Goal: Task Accomplishment & Management: Complete application form

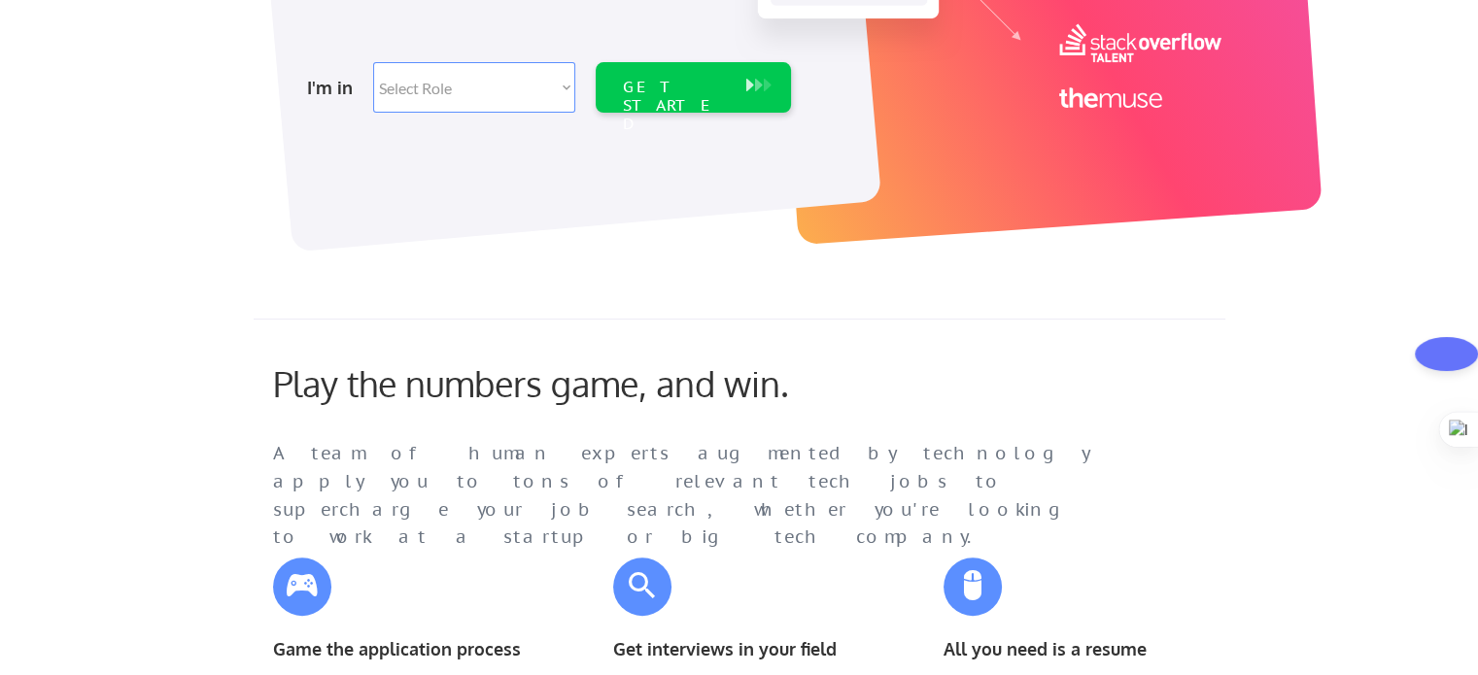
scroll to position [194, 0]
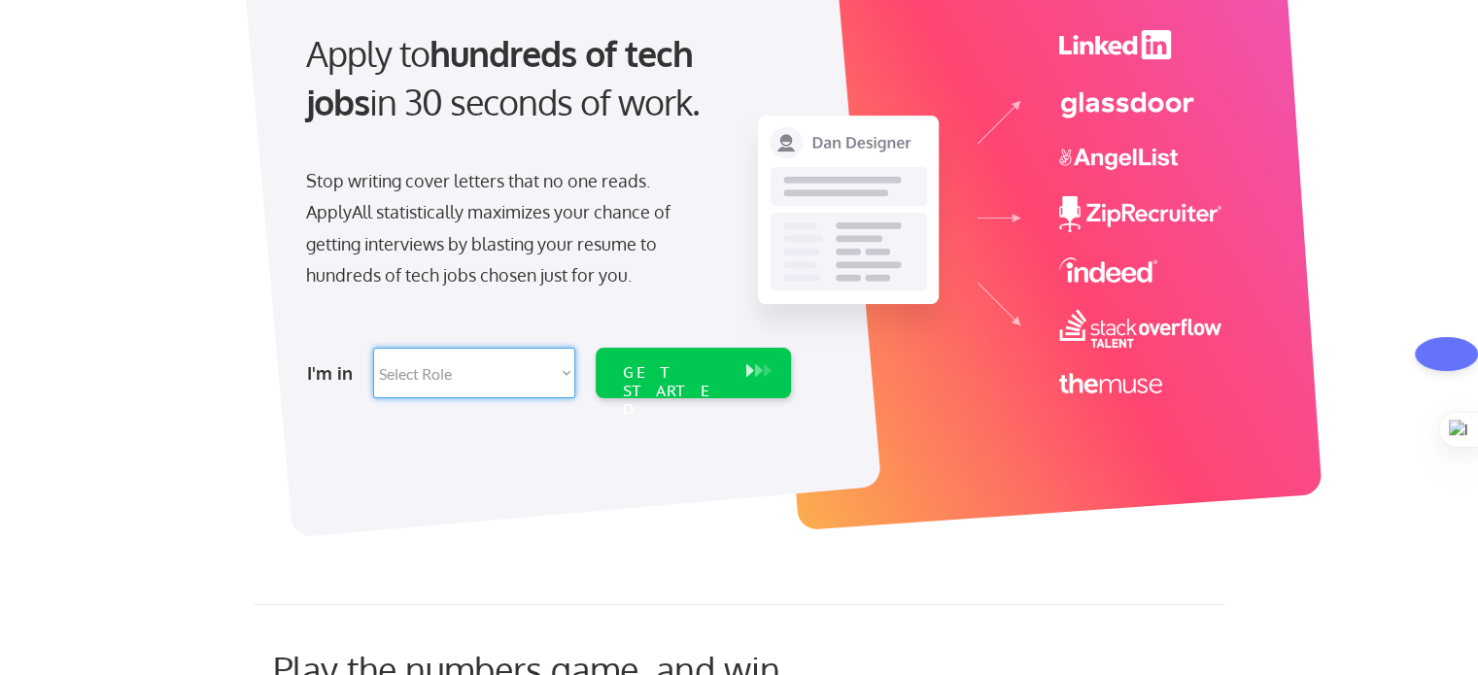
click at [474, 375] on select "Select Role Software Engineering Product Management Customer Success Sales UI/U…" at bounding box center [474, 373] width 202 height 51
select select ""hr_recruiting""
click at [373, 348] on select "Select Role Software Engineering Product Management Customer Success Sales UI/U…" at bounding box center [474, 373] width 202 height 51
select select ""hr_recruiting""
click at [669, 388] on div "GET STARTED" at bounding box center [674, 373] width 123 height 51
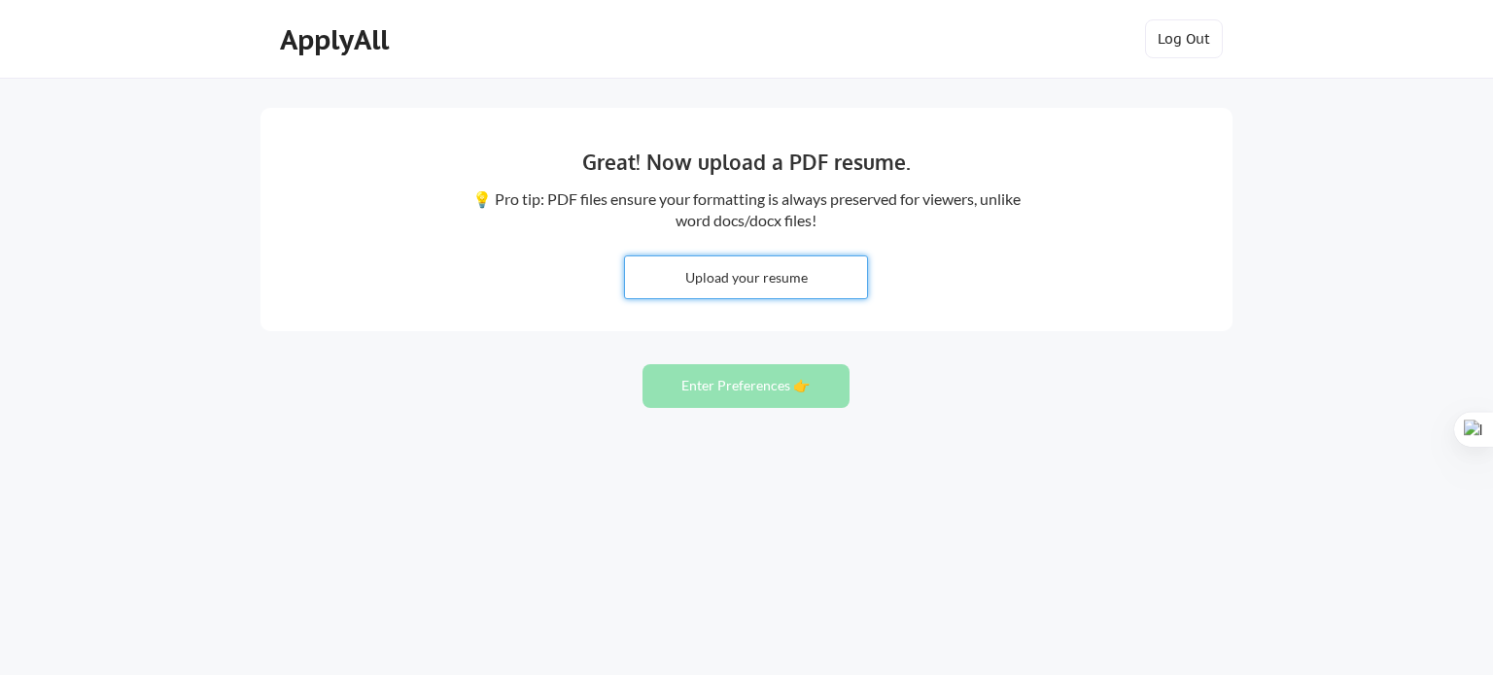
click at [766, 267] on input "file" at bounding box center [746, 278] width 242 height 42
click at [703, 283] on input "file" at bounding box center [746, 278] width 242 height 42
type input "C:\fakepath\Zeleke Demsew Tsehay Resume.pdf"
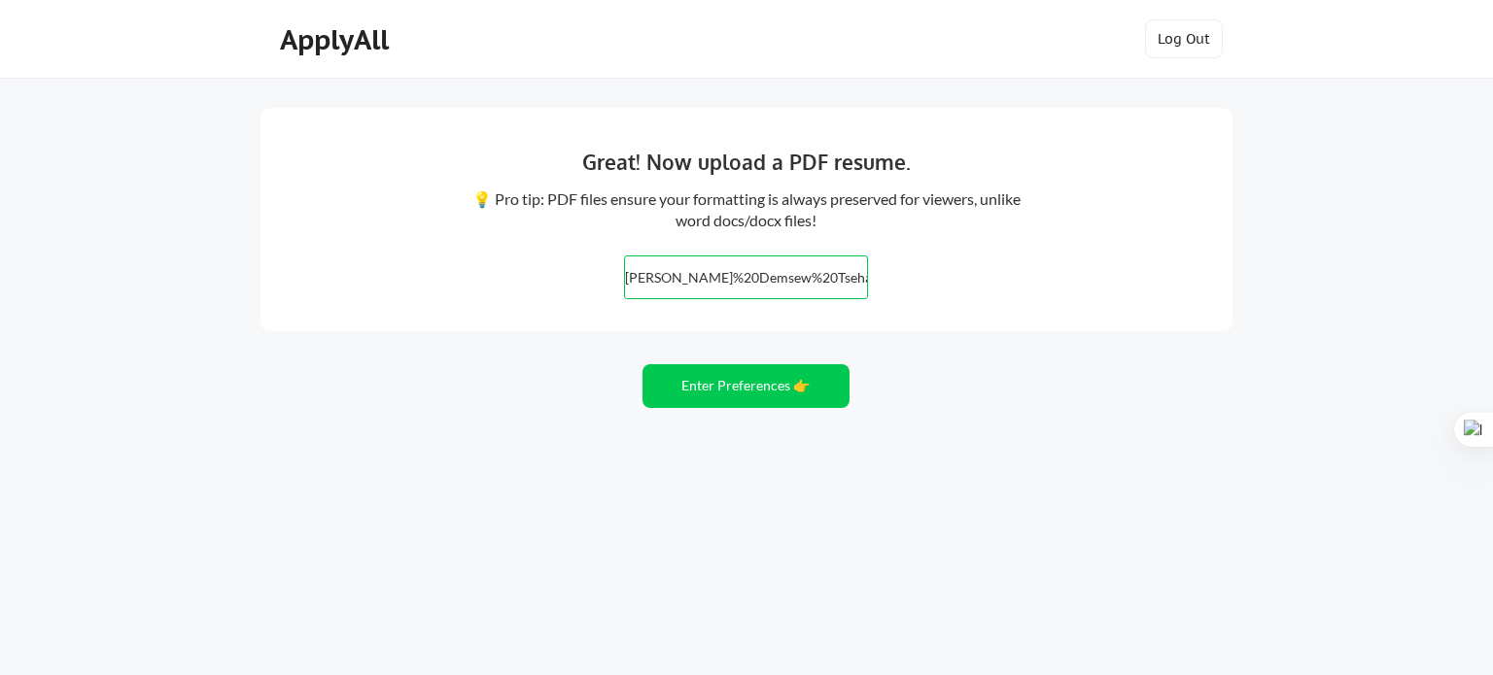
click at [676, 280] on input "file" at bounding box center [746, 278] width 242 height 42
click at [782, 279] on input "file" at bounding box center [746, 278] width 242 height 42
type input "C:\fakepath\Zeleke Demsew.pdf"
click at [715, 388] on button "Enter Preferences 👉" at bounding box center [745, 386] width 207 height 44
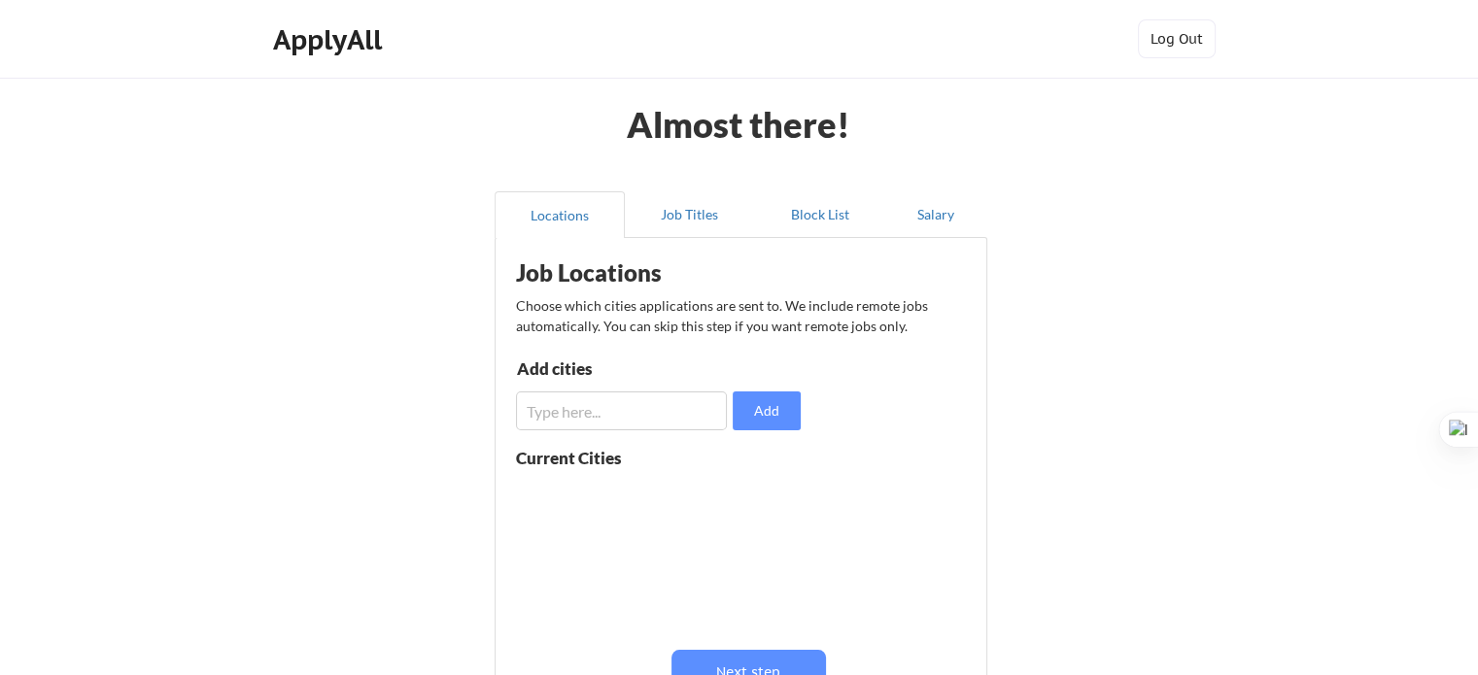
click at [664, 402] on input "input" at bounding box center [621, 411] width 211 height 39
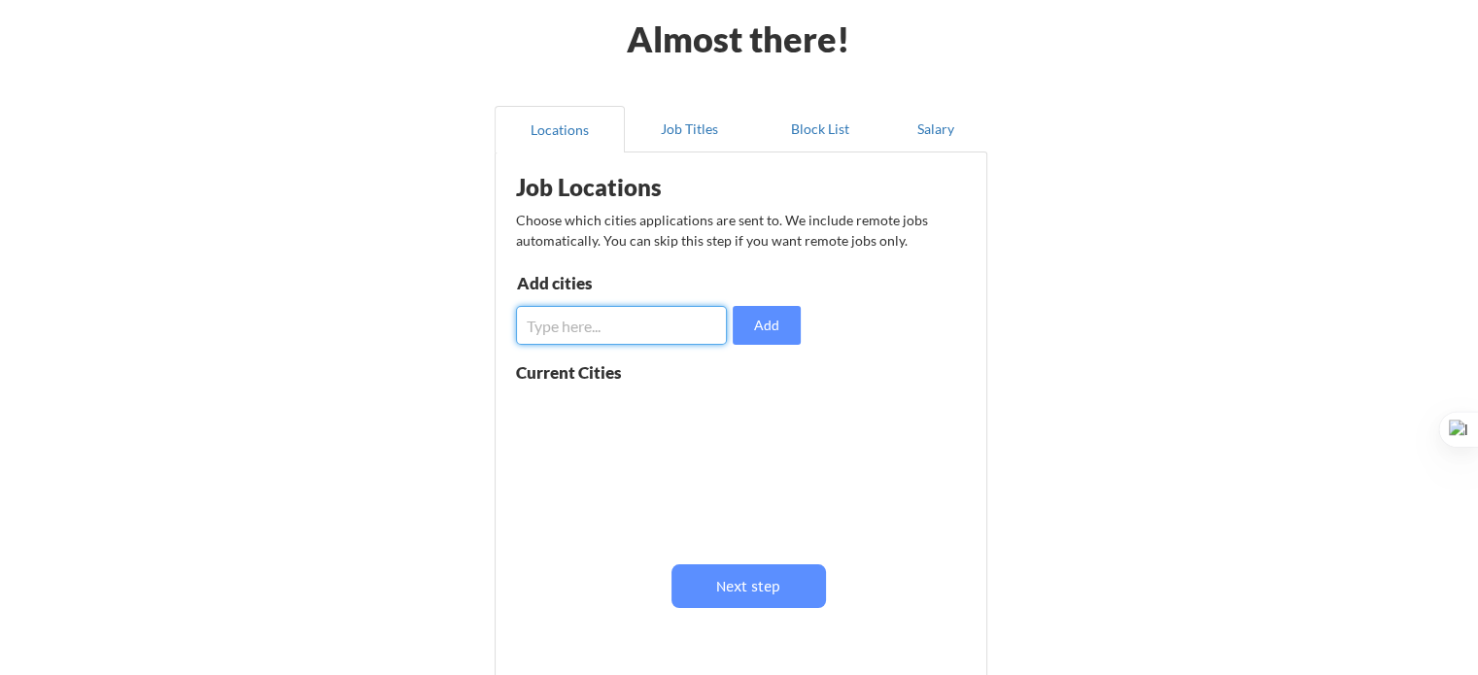
scroll to position [82, 0]
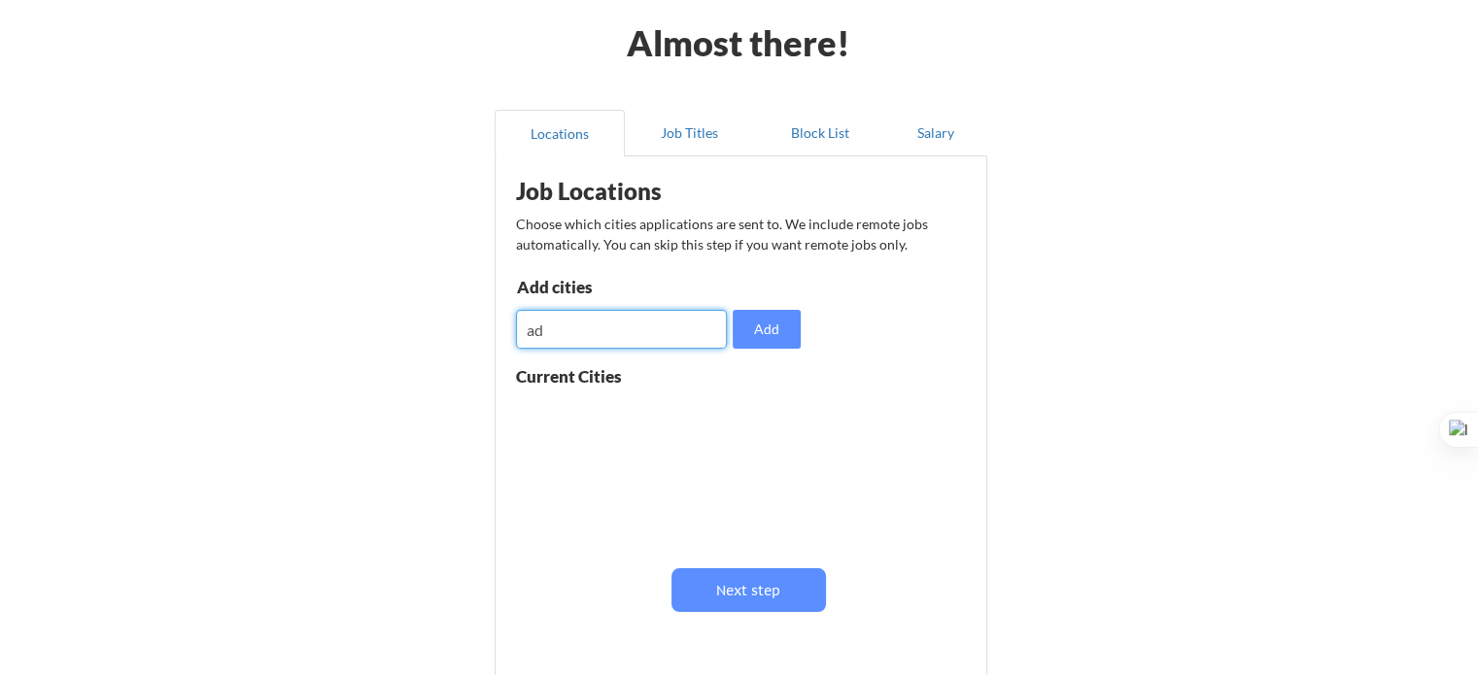
type input "a"
type input "[GEOGRAPHIC_DATA]"
click at [757, 337] on button "Add" at bounding box center [767, 329] width 68 height 39
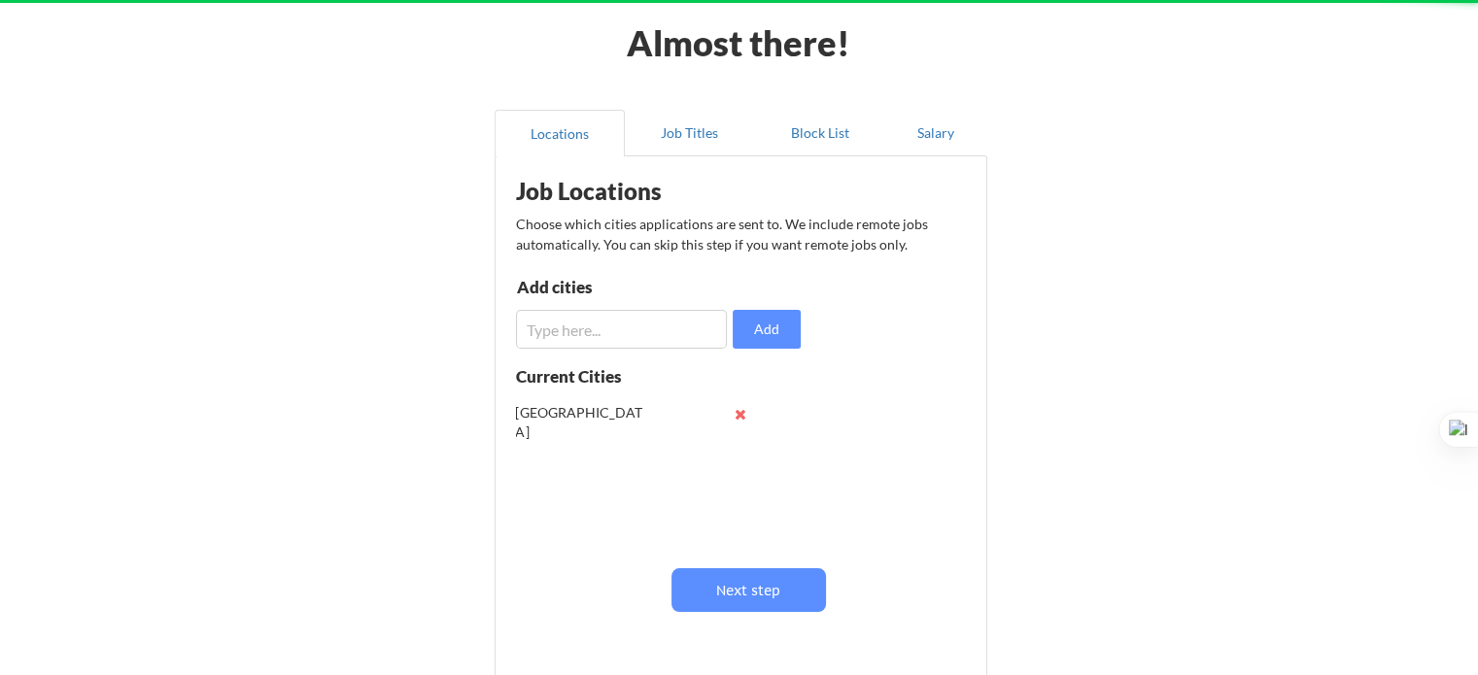
click at [635, 327] on input "input" at bounding box center [621, 329] width 211 height 39
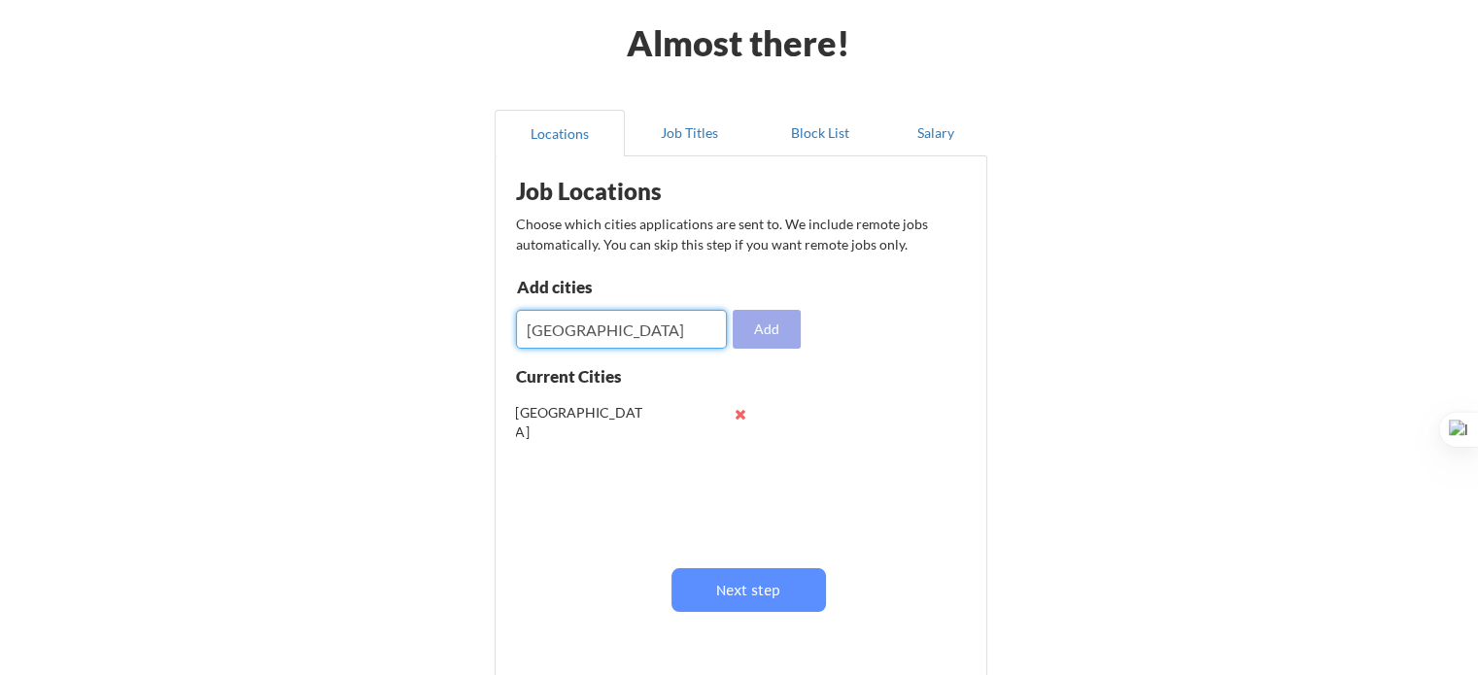
type input "[GEOGRAPHIC_DATA]"
click at [768, 329] on button "Add" at bounding box center [767, 329] width 68 height 39
paste input "Kampala"
type input "Kampala"
click at [770, 322] on button "Add" at bounding box center [767, 329] width 68 height 39
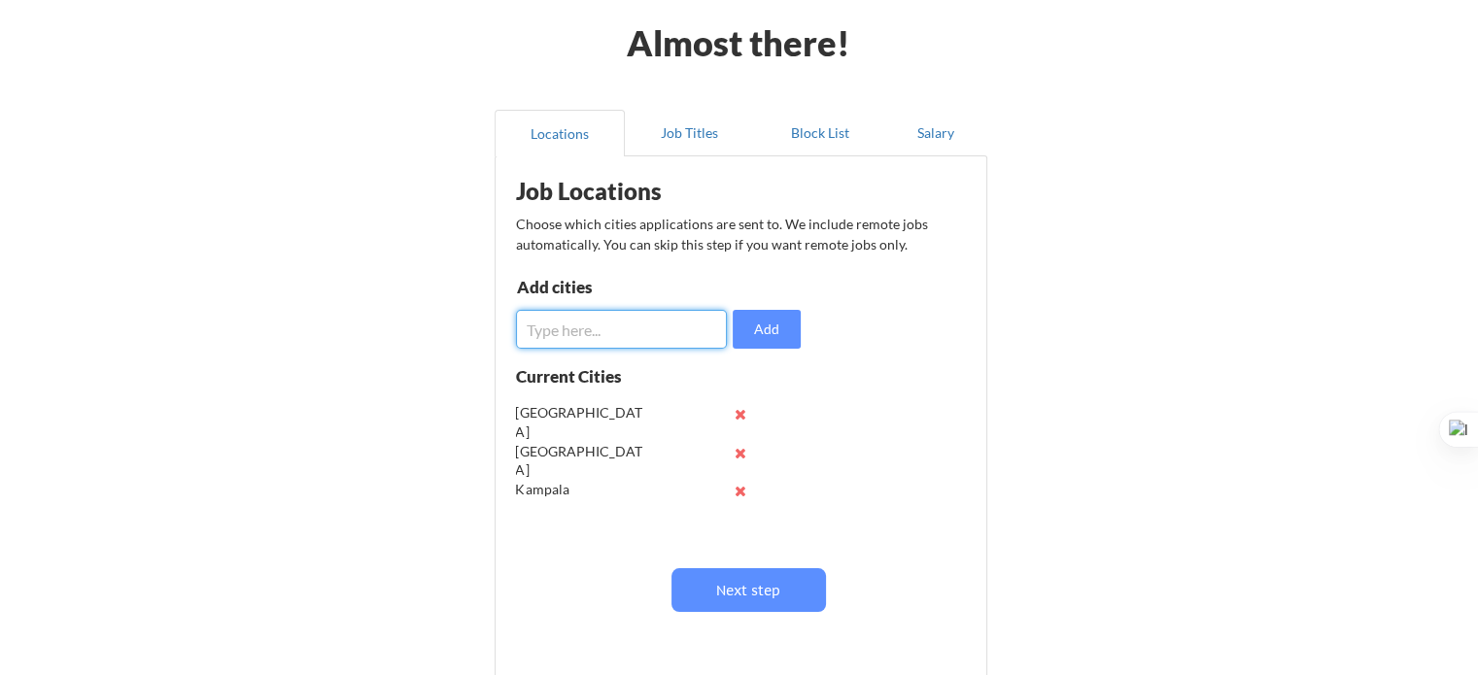
paste input "Dodoma"
type input "Dodoma"
click at [754, 329] on button "Add" at bounding box center [767, 329] width 68 height 39
click at [563, 334] on input "input" at bounding box center [621, 329] width 211 height 39
click at [529, 331] on input "input" at bounding box center [621, 329] width 211 height 39
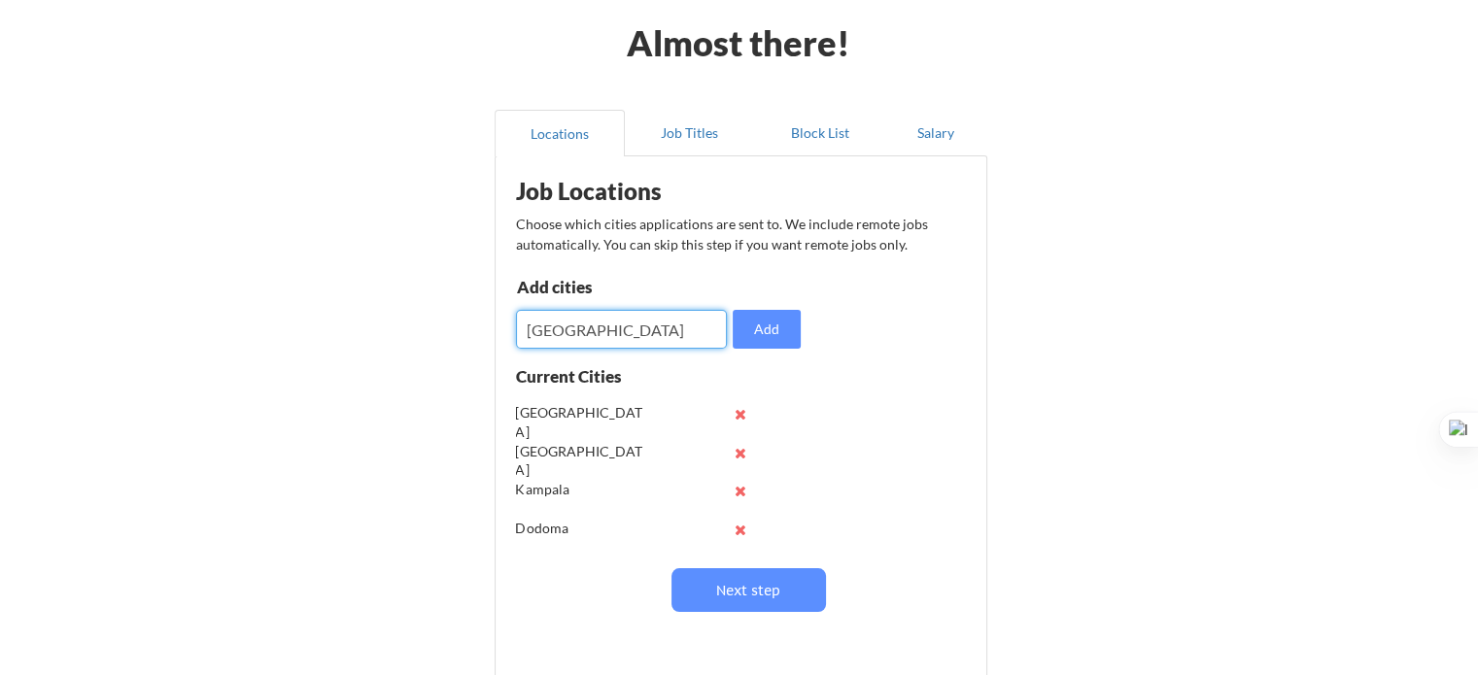
click at [613, 323] on input "input" at bounding box center [621, 329] width 211 height 39
type input "[GEOGRAPHIC_DATA]"
click at [777, 340] on button "Add" at bounding box center [767, 329] width 68 height 39
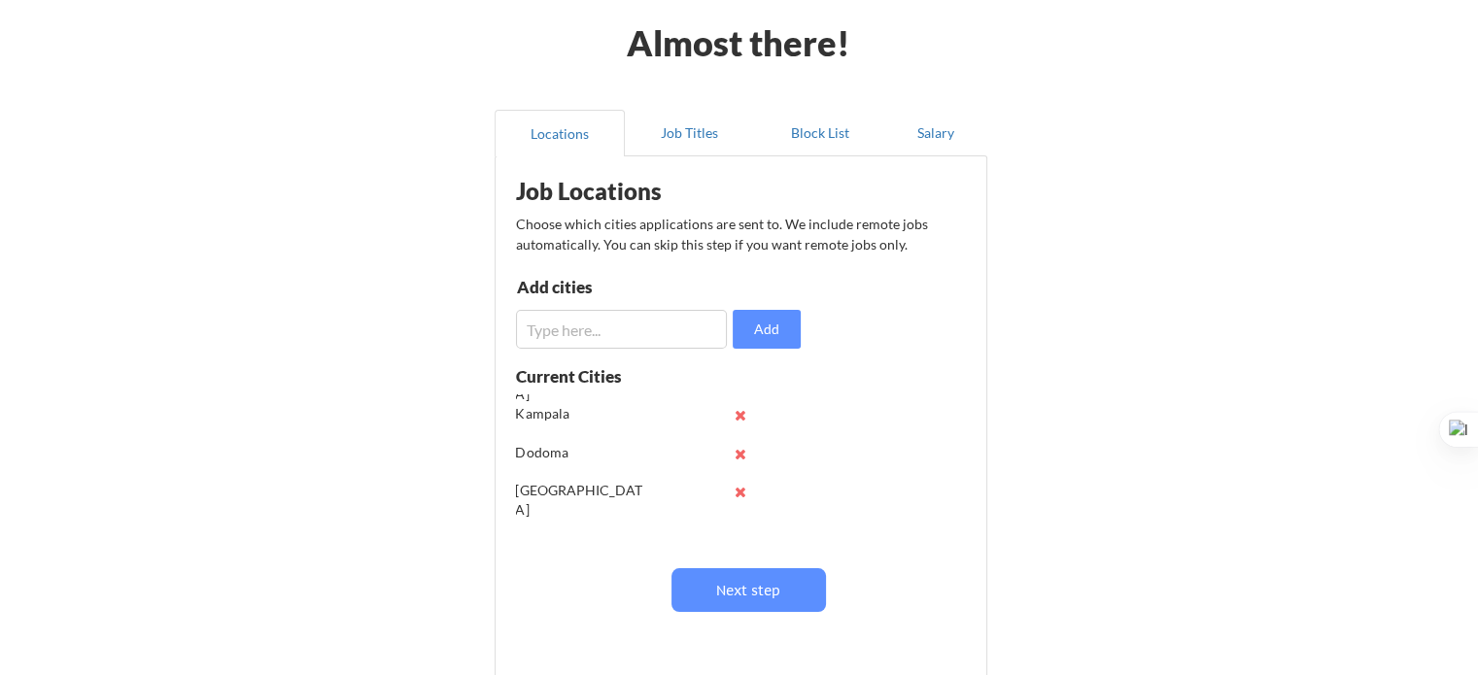
scroll to position [0, 0]
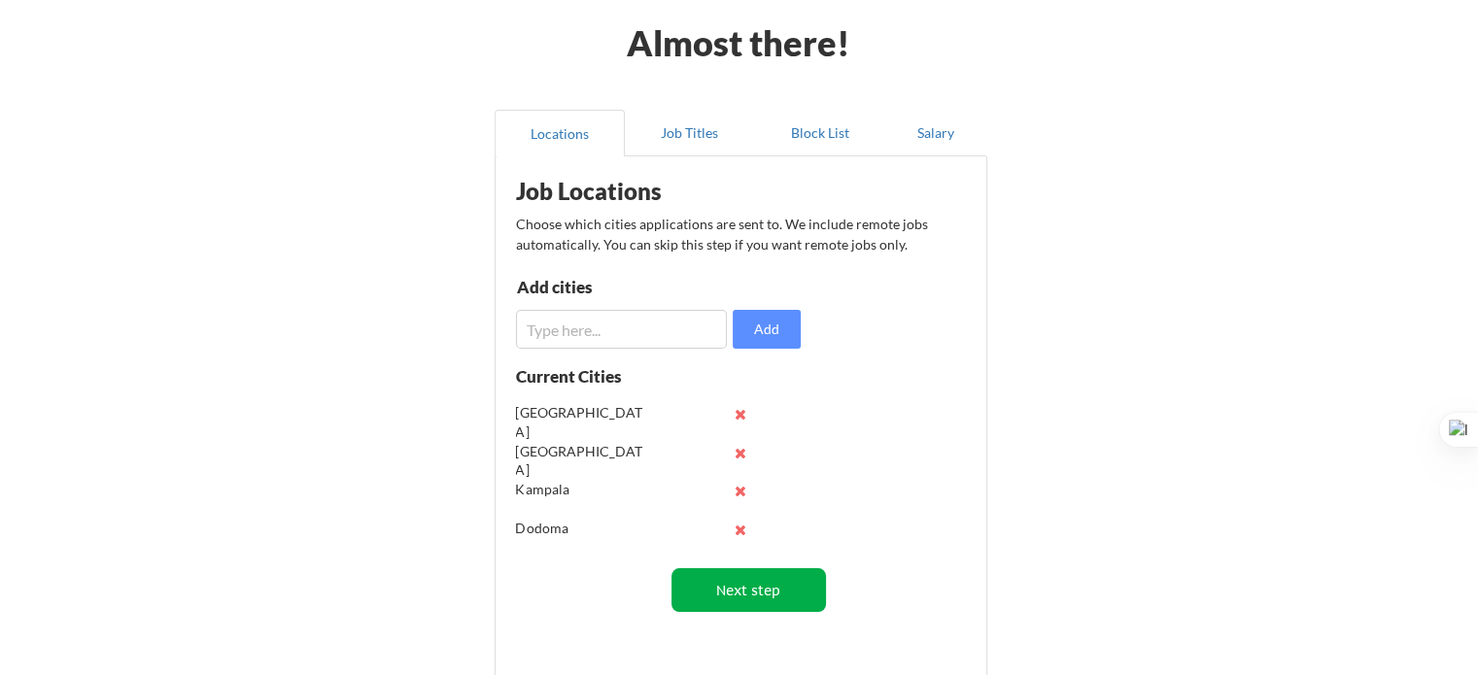
click at [735, 595] on button "Next step" at bounding box center [748, 590] width 155 height 44
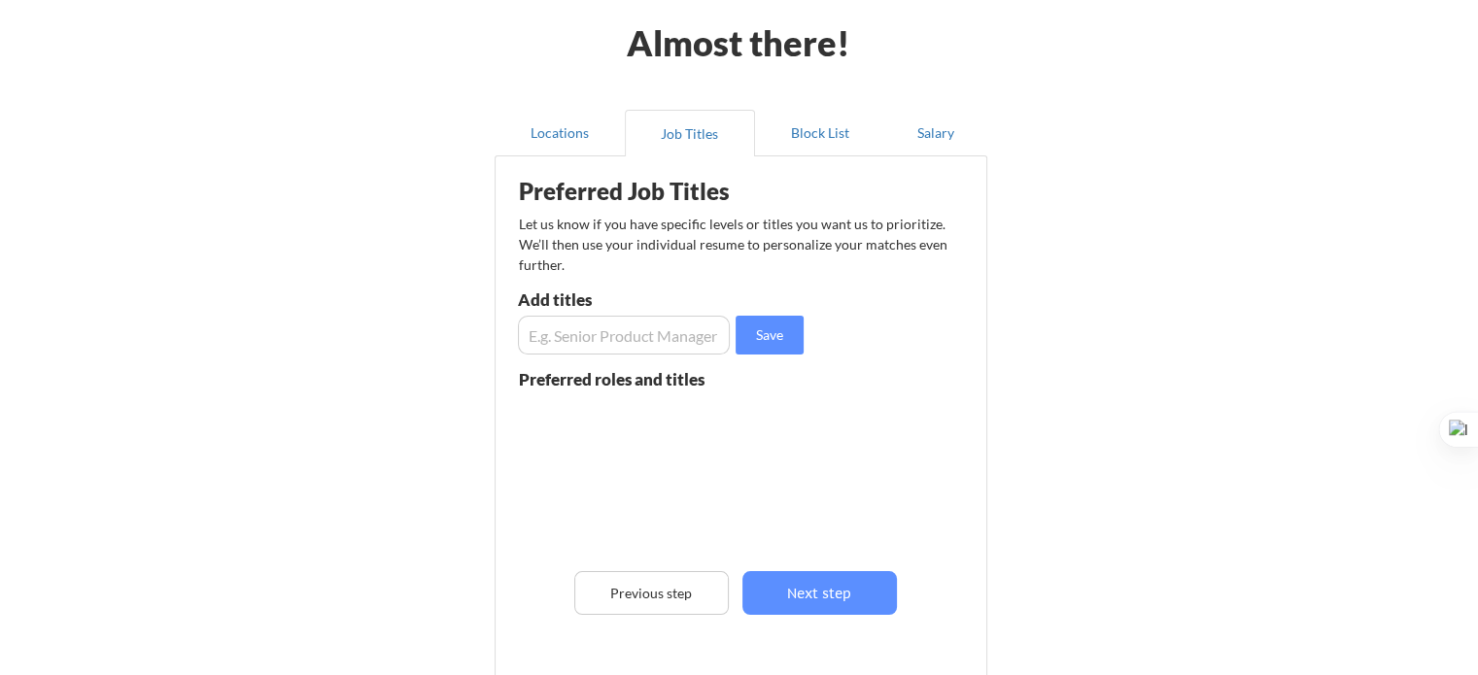
click at [600, 343] on input "input" at bounding box center [624, 335] width 212 height 39
click at [600, 332] on input "input" at bounding box center [624, 335] width 212 height 39
type input "Recruiter"
click at [769, 346] on button "Save" at bounding box center [770, 335] width 68 height 39
click at [605, 337] on input "input" at bounding box center [624, 335] width 212 height 39
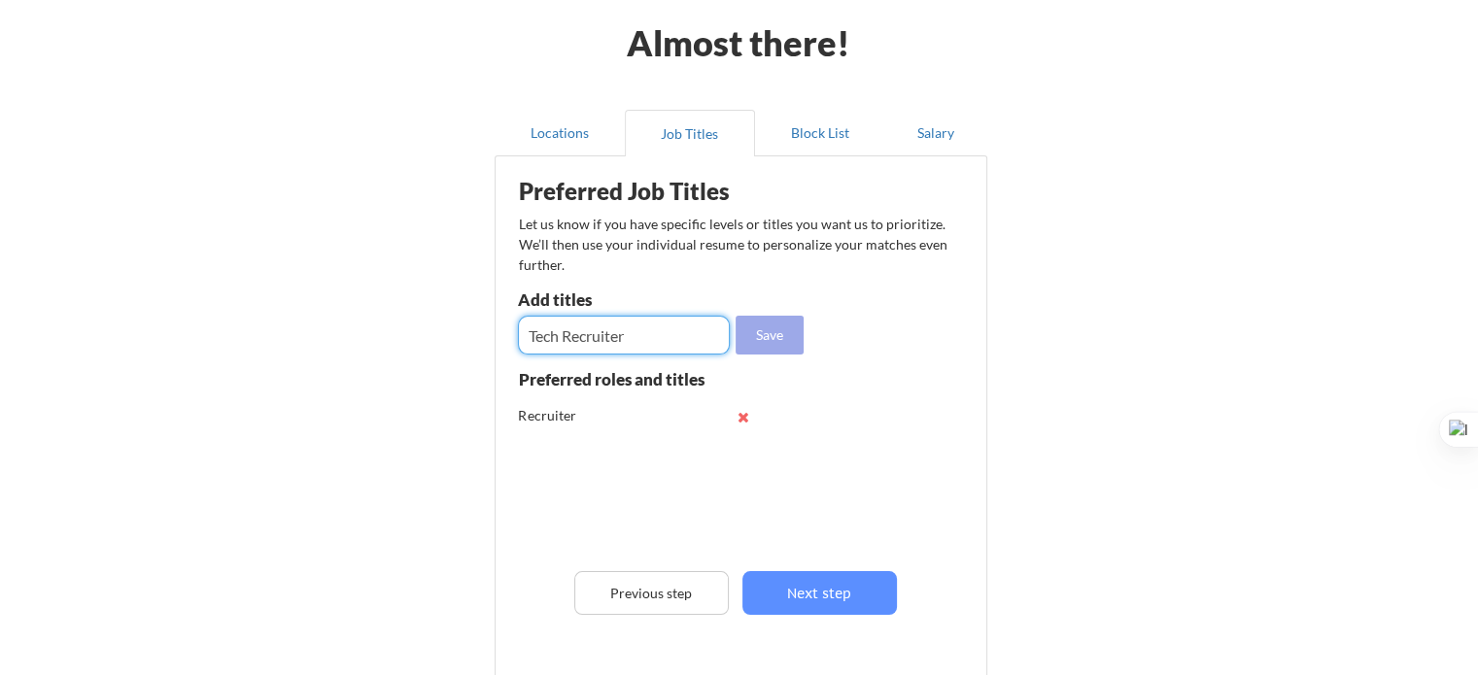
type input "Tech Recruiter"
click at [782, 337] on button "Save" at bounding box center [770, 335] width 68 height 39
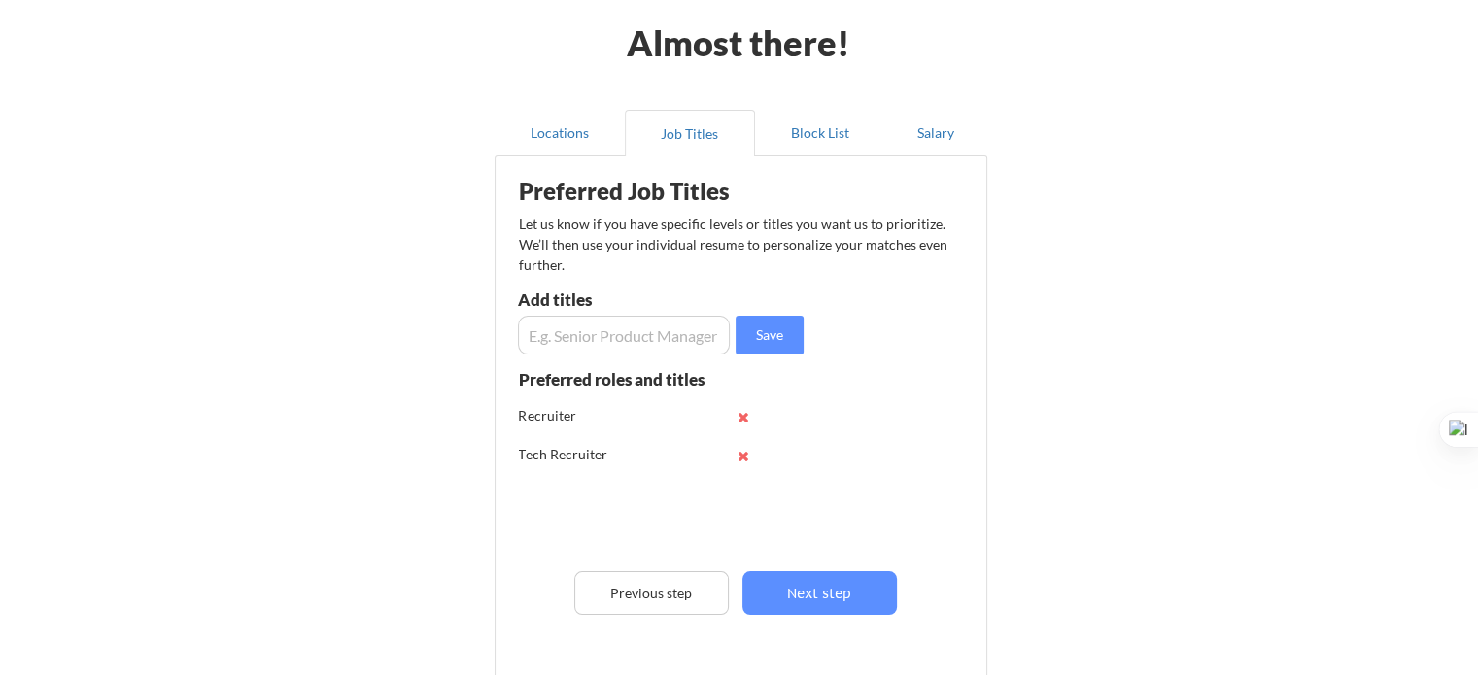
click at [585, 343] on input "input" at bounding box center [624, 335] width 212 height 39
type input "HR Manager"
click at [760, 342] on button "Save" at bounding box center [770, 335] width 68 height 39
click at [588, 333] on input "input" at bounding box center [624, 335] width 212 height 39
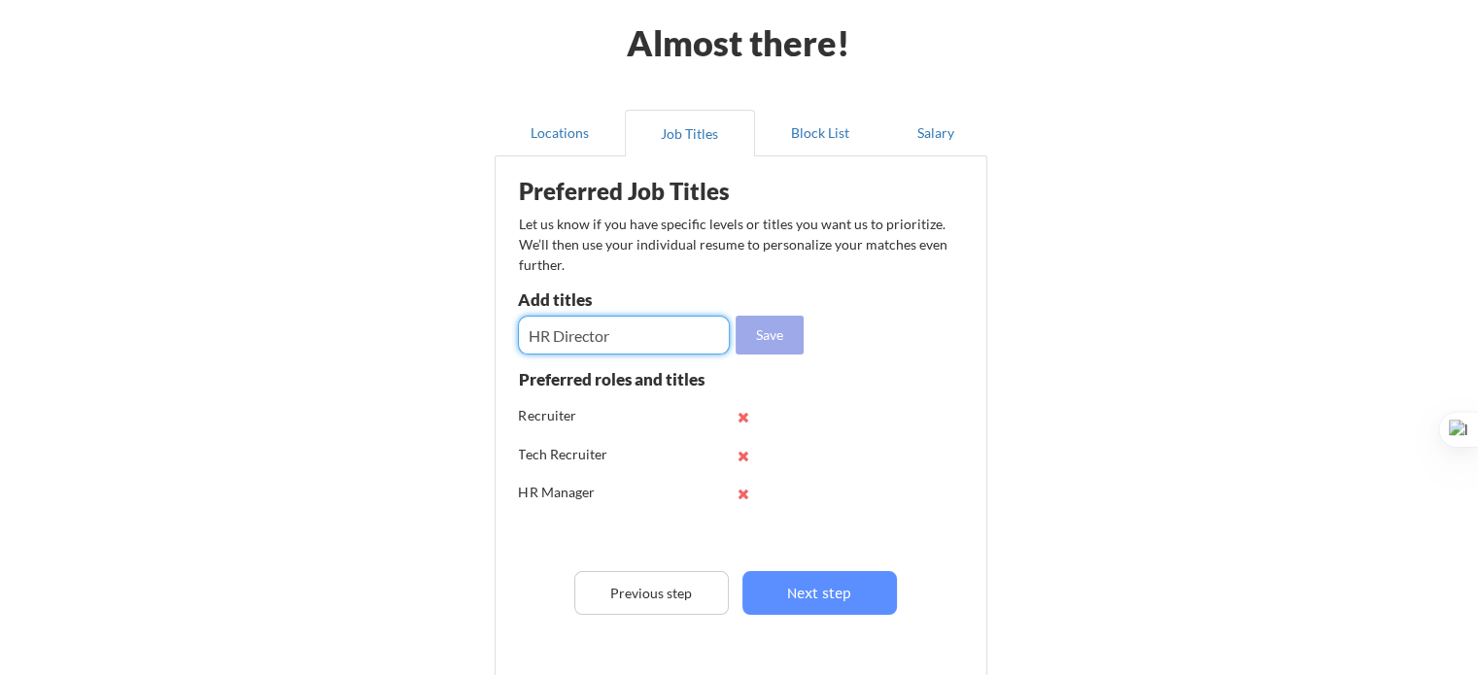
type input "HR Director"
click at [779, 345] on button "Save" at bounding box center [770, 335] width 68 height 39
click at [601, 333] on input "input" at bounding box center [624, 335] width 212 height 39
type input "HR Coordinator"
click at [762, 344] on button "Save" at bounding box center [770, 335] width 68 height 39
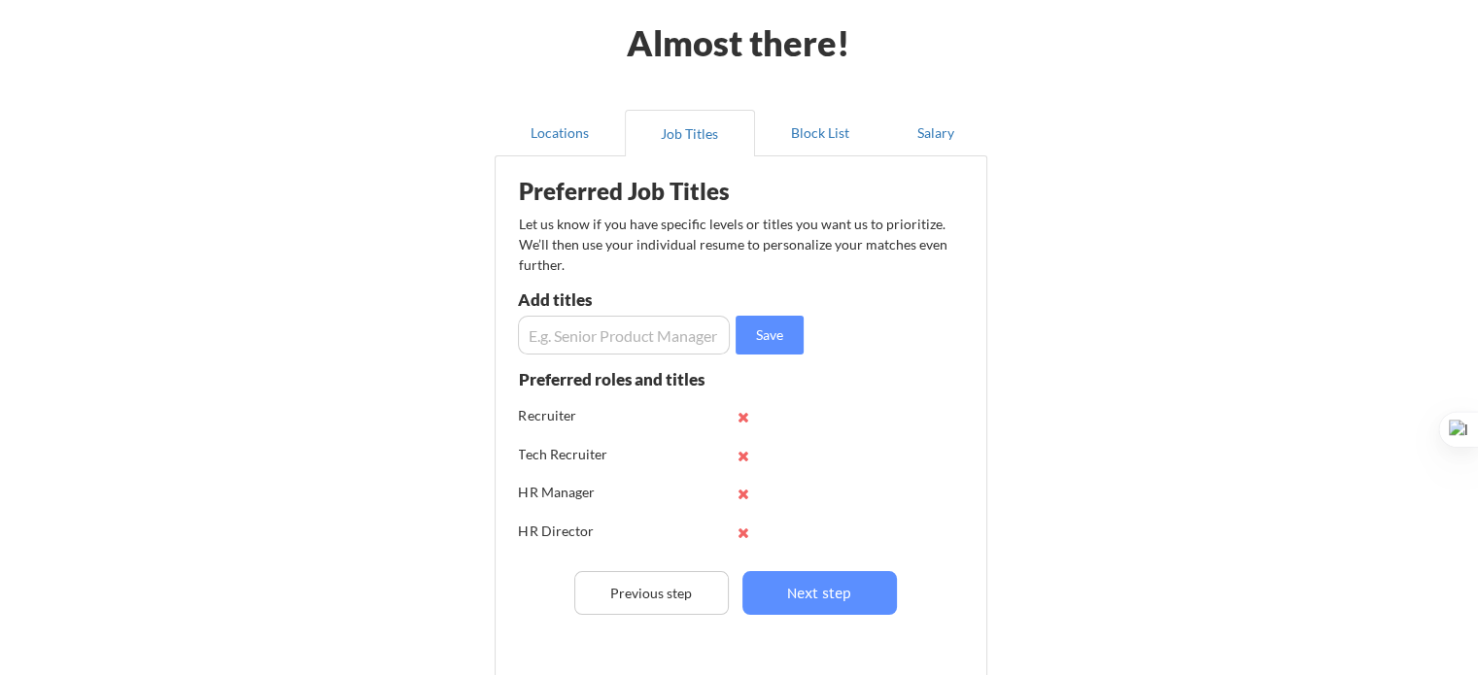
click at [606, 337] on input "input" at bounding box center [624, 335] width 212 height 39
type input "HR Consultant"
click at [785, 349] on button "Save" at bounding box center [770, 335] width 68 height 39
click at [565, 340] on input "input" at bounding box center [624, 335] width 212 height 39
click at [590, 337] on input "input" at bounding box center [624, 335] width 212 height 39
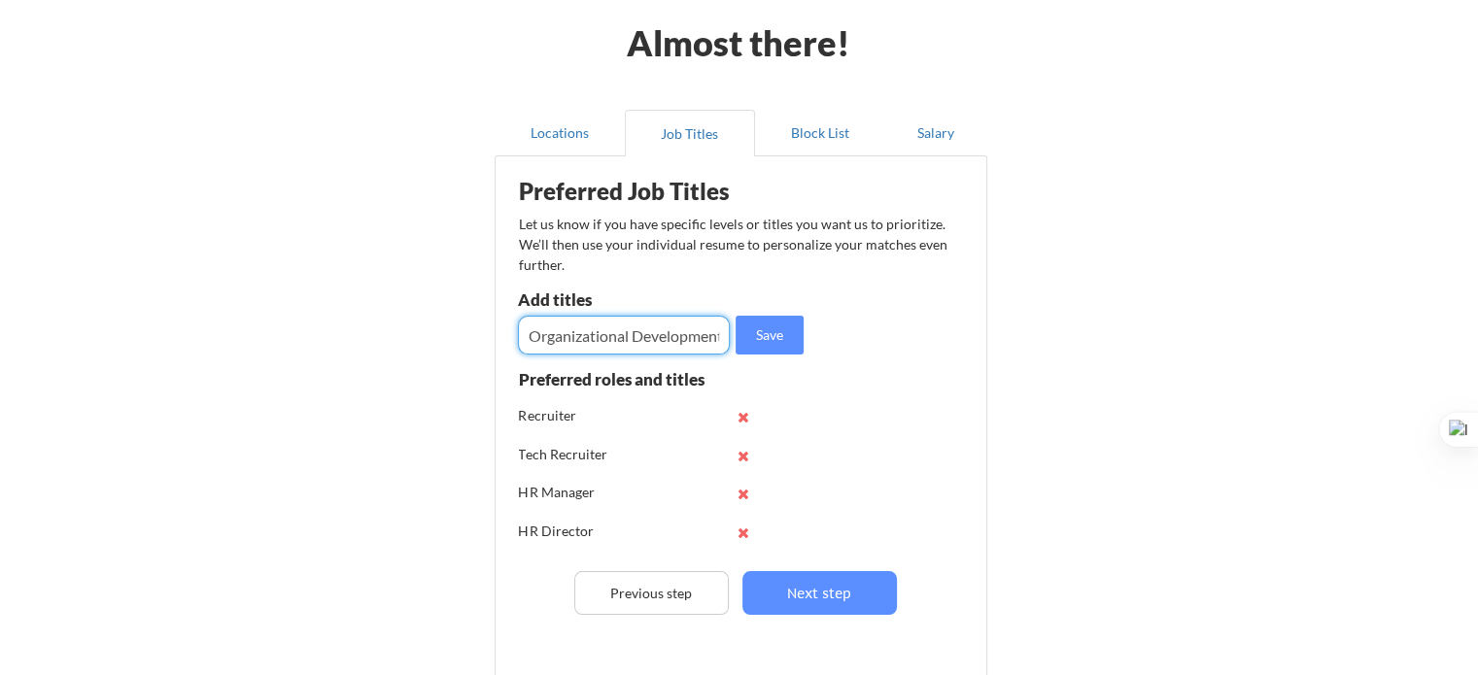
click at [704, 341] on input "input" at bounding box center [624, 335] width 212 height 39
type input "Organizational Development Specialist"
click at [777, 327] on button "Save" at bounding box center [770, 335] width 68 height 39
click at [599, 344] on input "input" at bounding box center [624, 335] width 212 height 39
type input "CHRO"
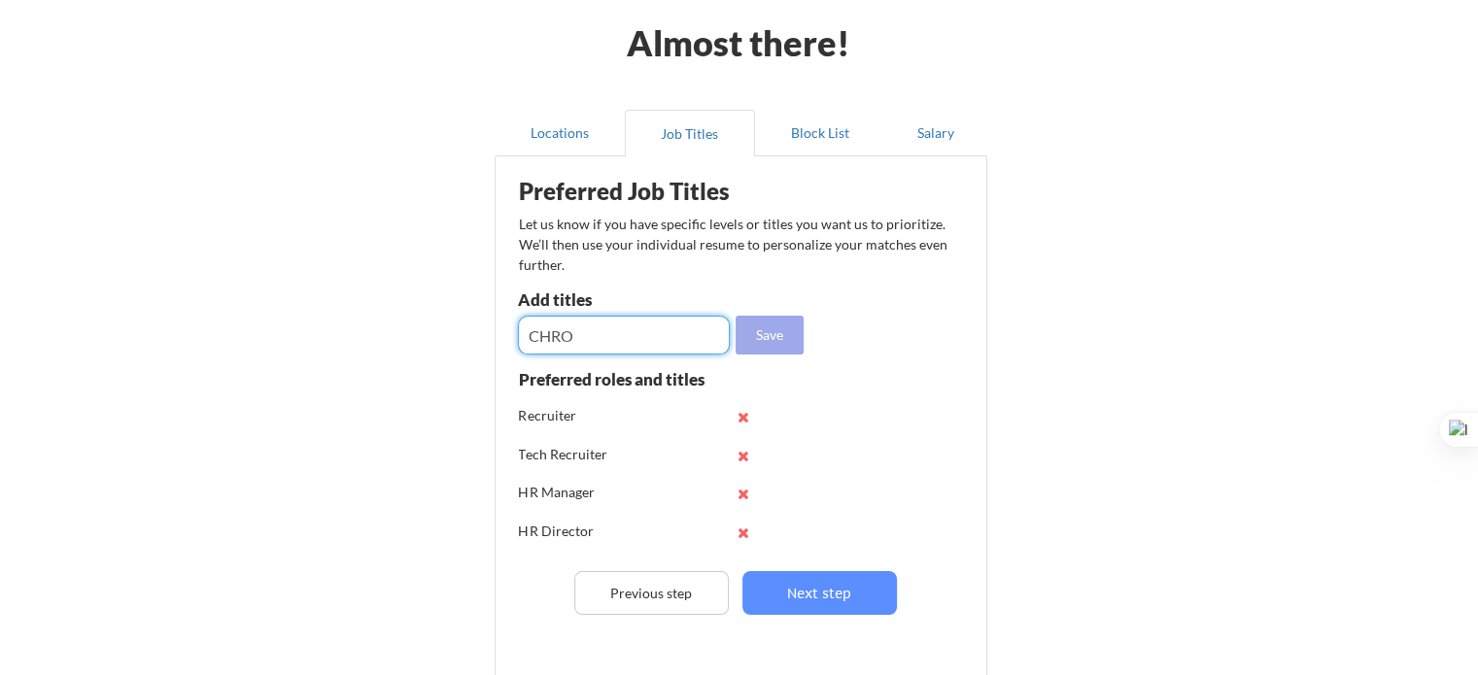
click at [768, 342] on button "Save" at bounding box center [770, 335] width 68 height 39
click at [628, 341] on input "input" at bounding box center [624, 335] width 212 height 39
type input "Chief Human Resources Officer"
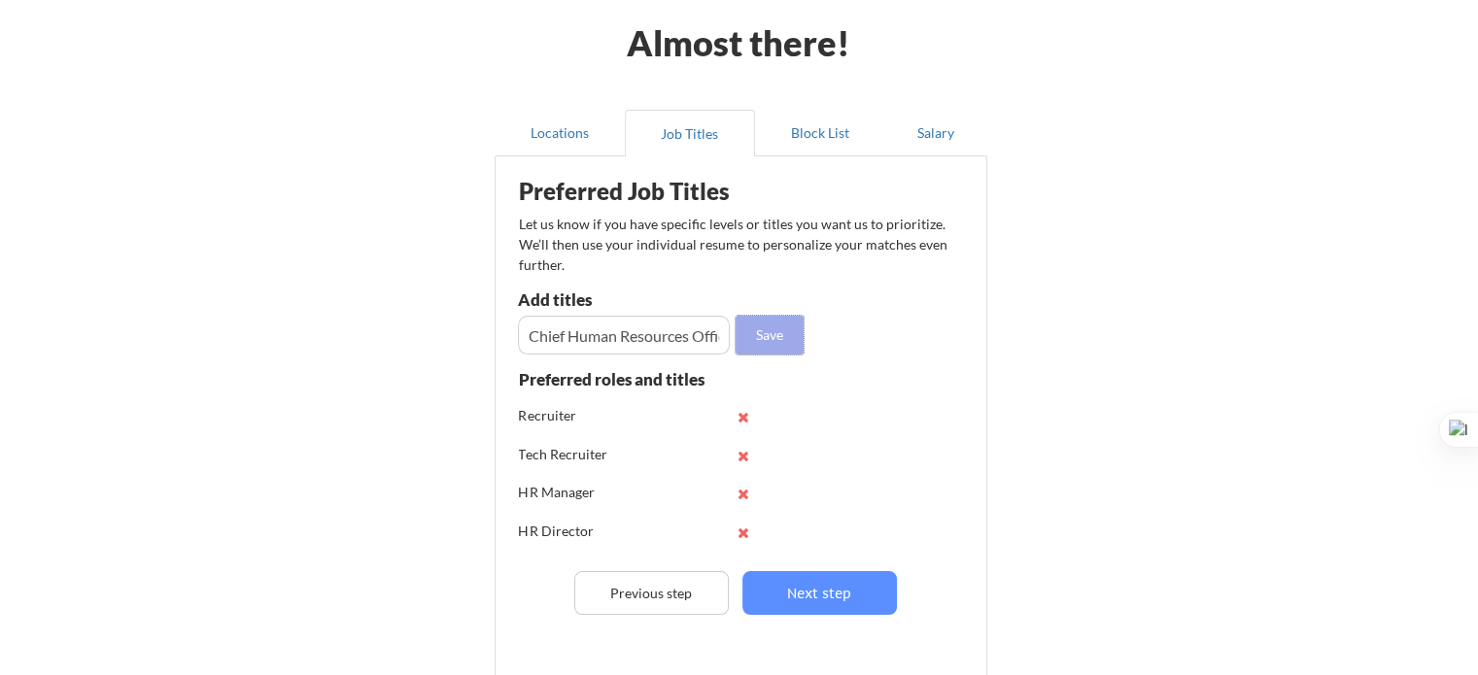
click at [797, 341] on button "Save" at bounding box center [770, 335] width 68 height 39
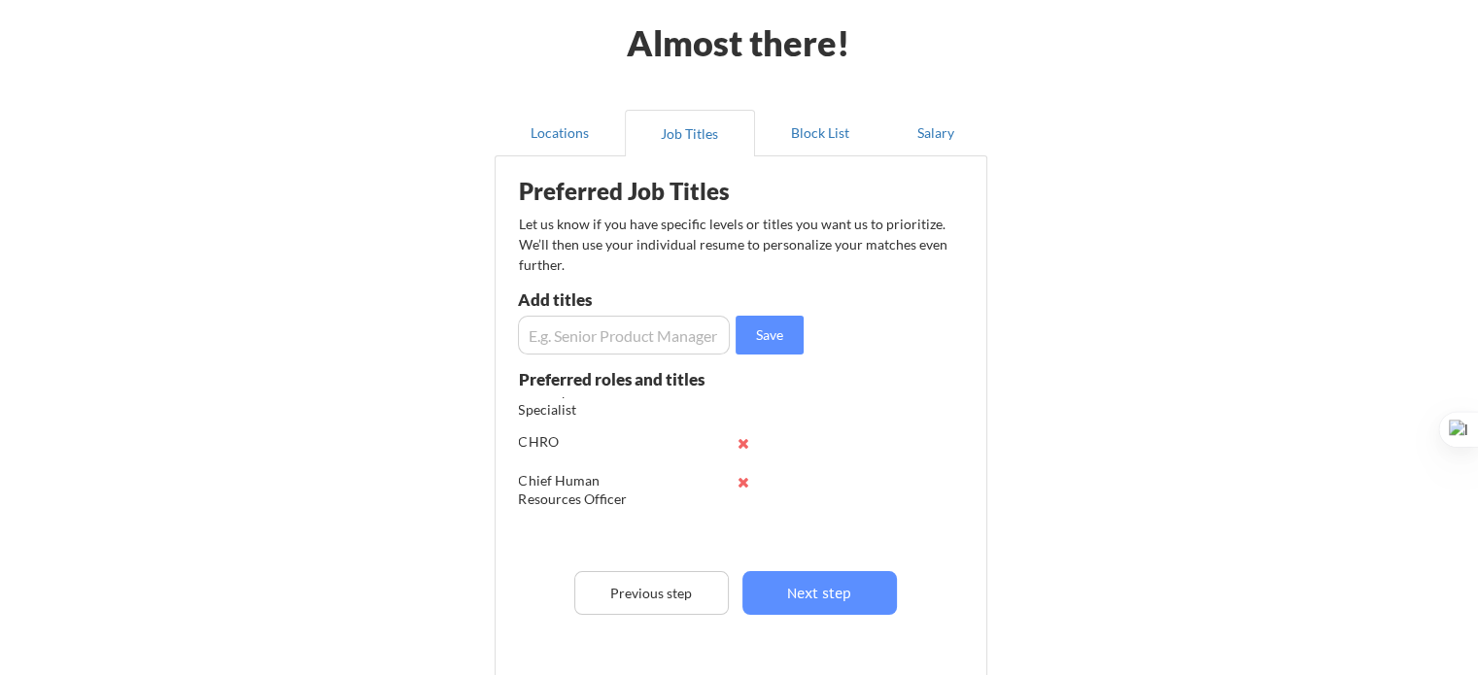
scroll to position [171, 0]
click at [609, 344] on input "input" at bounding box center [624, 335] width 212 height 39
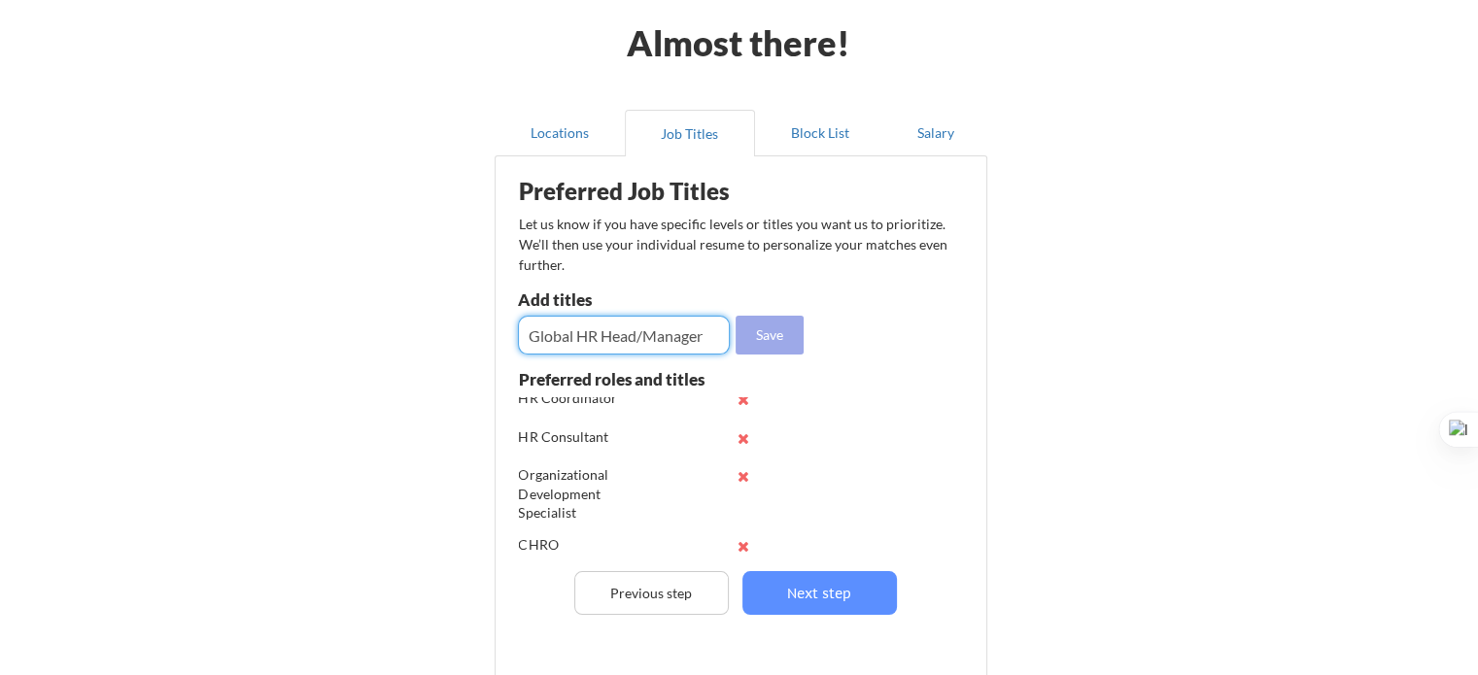
type input "Global HR Head/Manager"
click at [770, 345] on button "Save" at bounding box center [770, 335] width 68 height 39
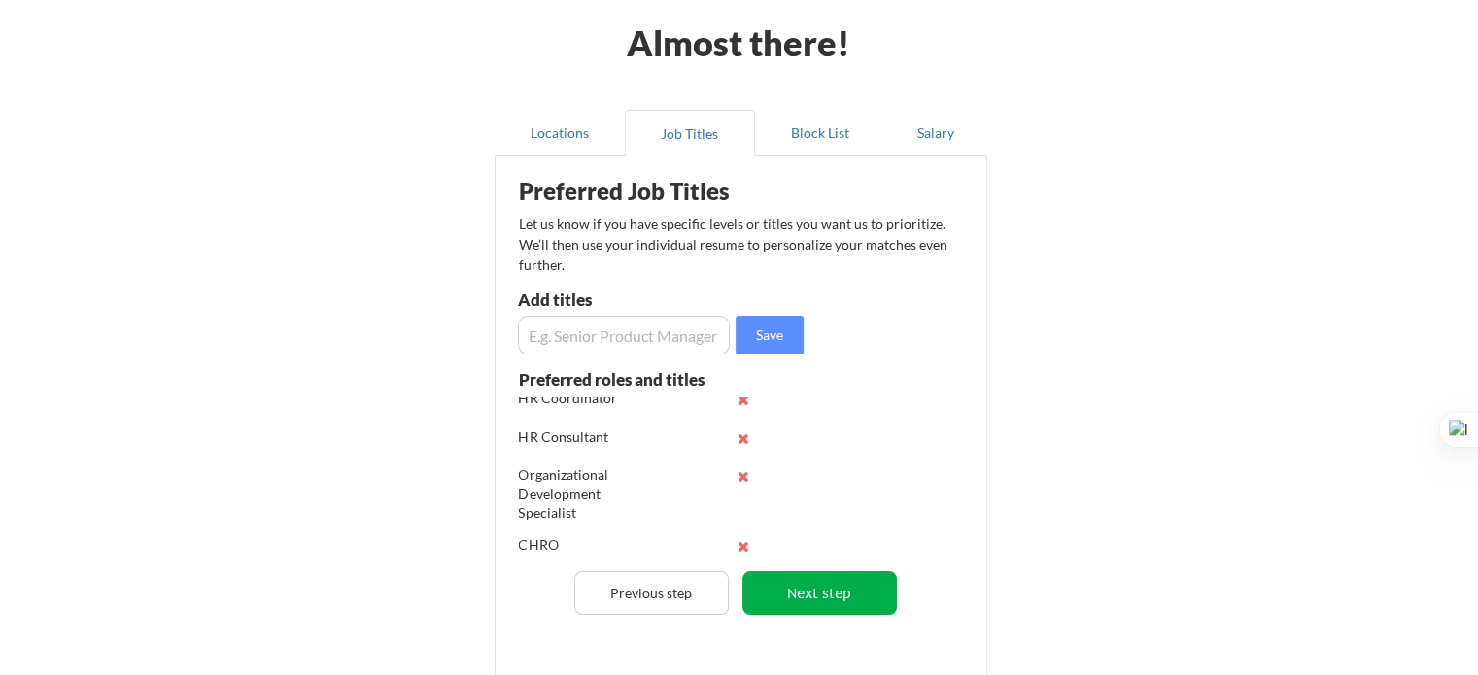
click at [817, 610] on button "Next step" at bounding box center [819, 593] width 155 height 44
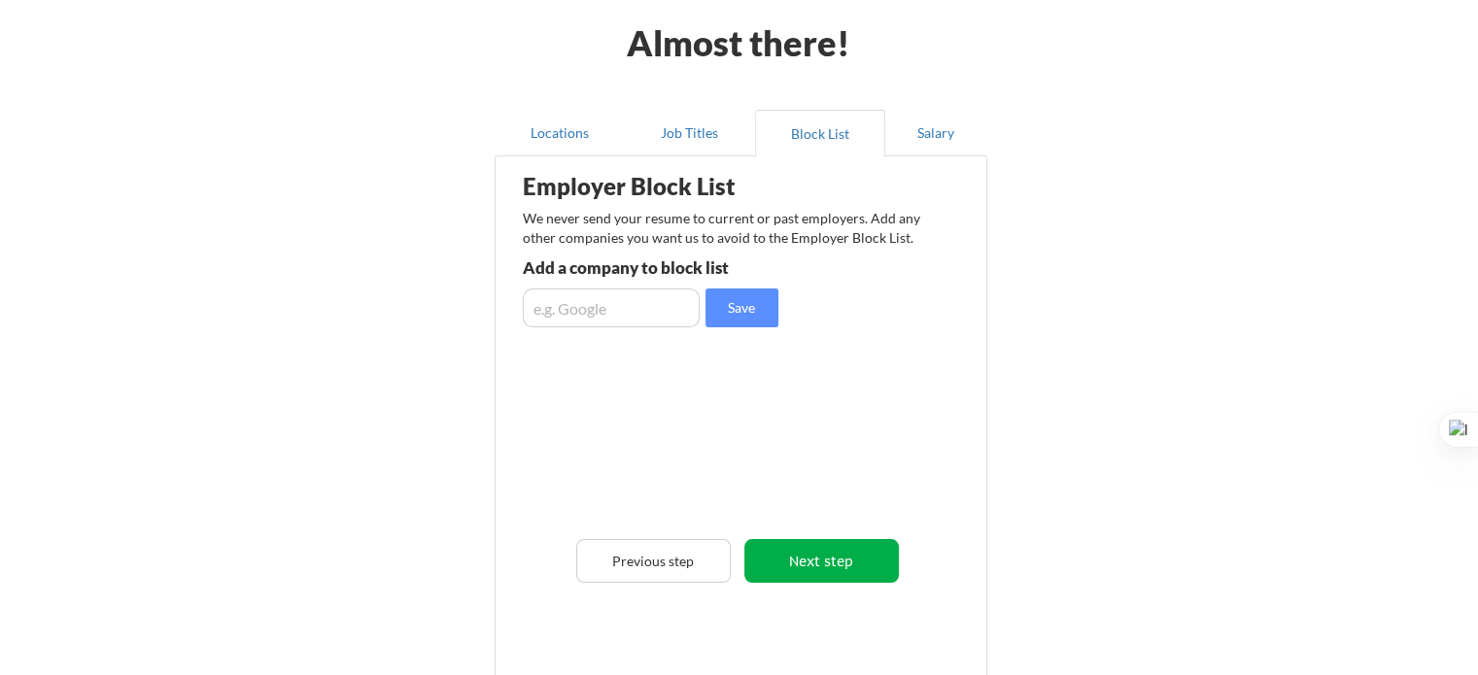
click at [827, 567] on button "Next step" at bounding box center [821, 561] width 155 height 44
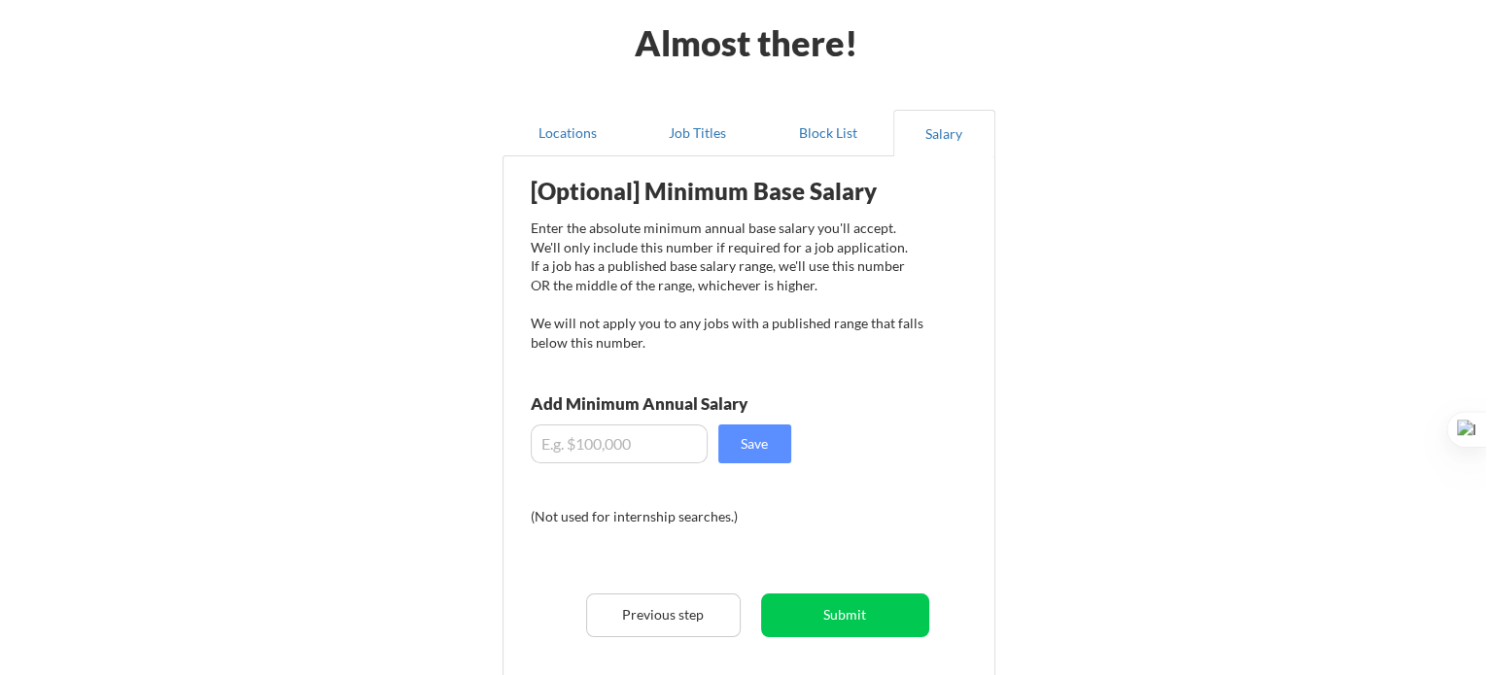
scroll to position [276, 0]
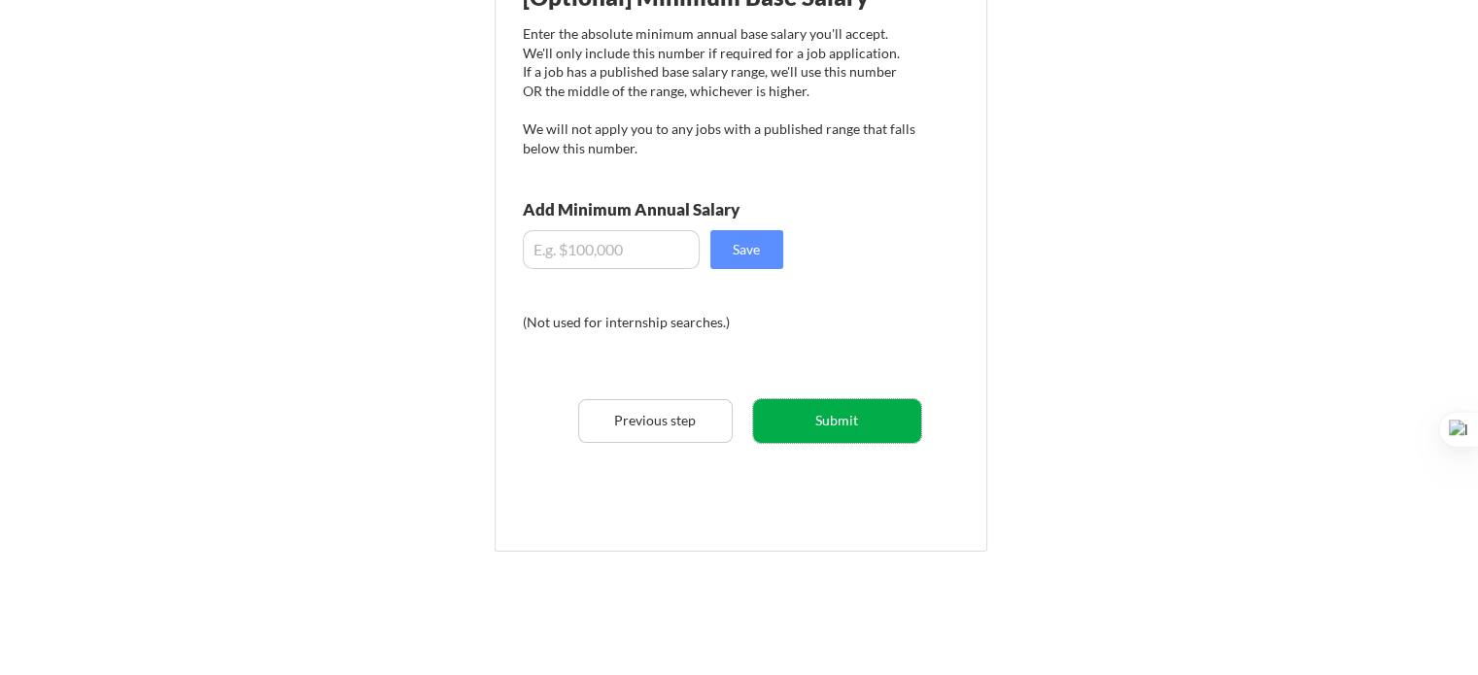
click at [875, 434] on button "Submit" at bounding box center [837, 421] width 168 height 44
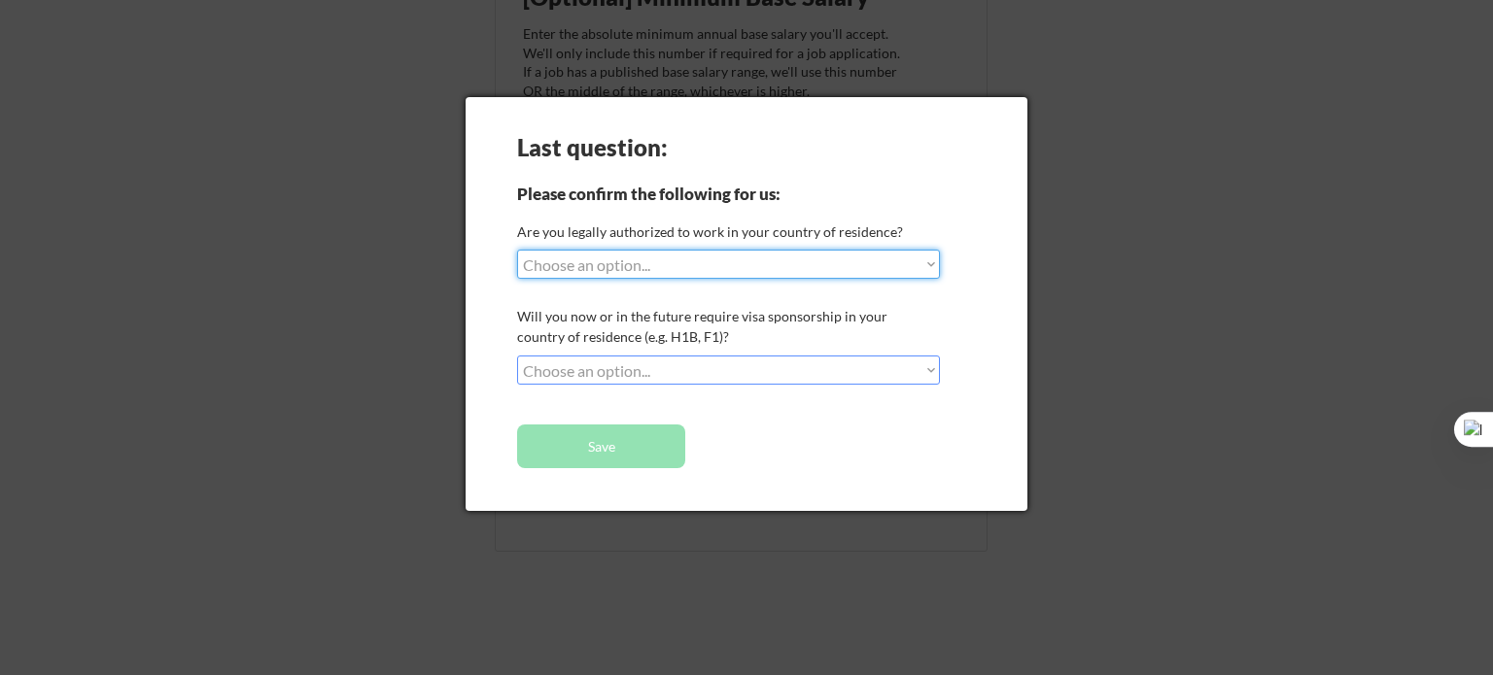
click at [842, 258] on select "Choose an option... Yes, I am a [DEMOGRAPHIC_DATA] Citizen Yes, I am a [DEMOGRA…" at bounding box center [728, 264] width 423 height 29
select select ""yes__i_am_an_other_[DEMOGRAPHIC_DATA]""
click at [517, 250] on select "Choose an option... Yes, I am a [DEMOGRAPHIC_DATA] Citizen Yes, I am a [DEMOGRA…" at bounding box center [728, 264] width 423 height 29
click at [629, 372] on select "Choose an option... No, I will not need sponsorship Yes, I will need sponsorship" at bounding box center [728, 370] width 423 height 29
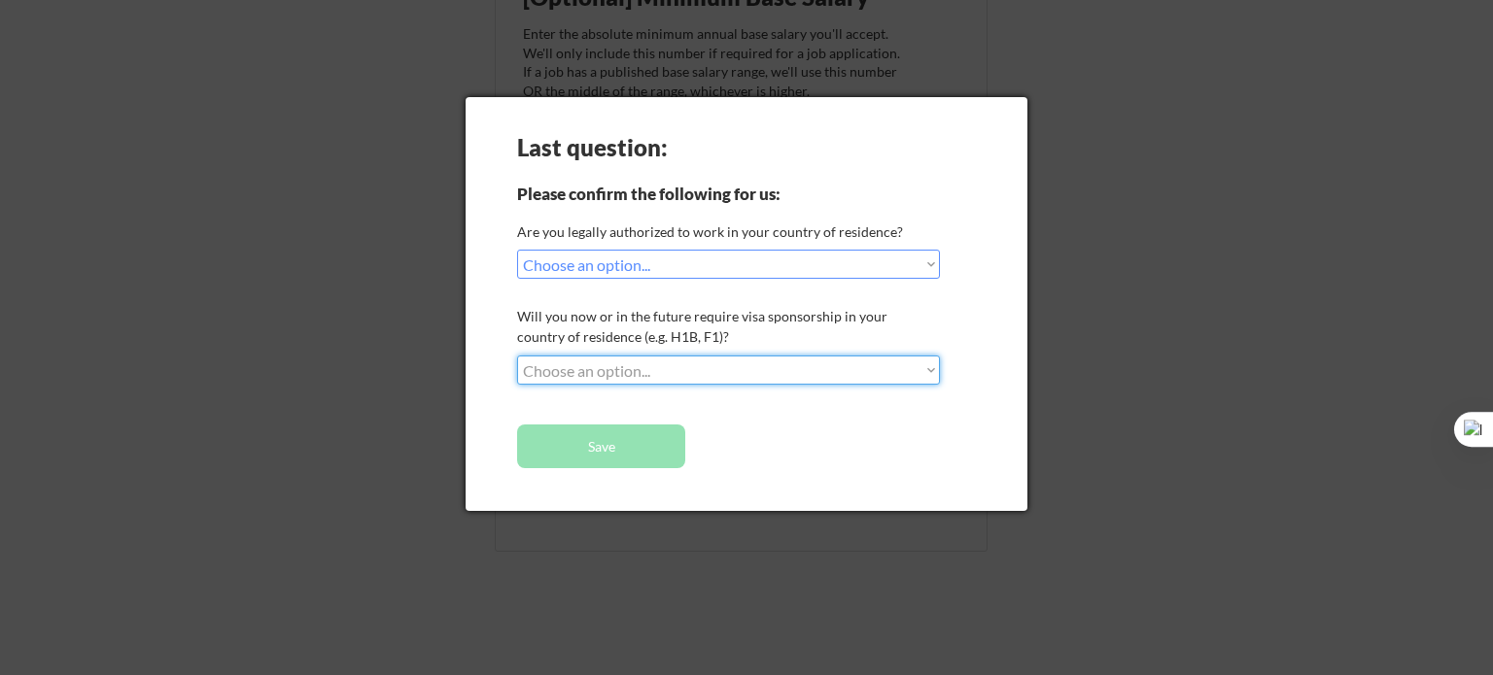
select select ""no__i_will_not_need_sponsorship""
click at [517, 356] on select "Choose an option... No, I will not need sponsorship Yes, I will need sponsorship" at bounding box center [728, 370] width 423 height 29
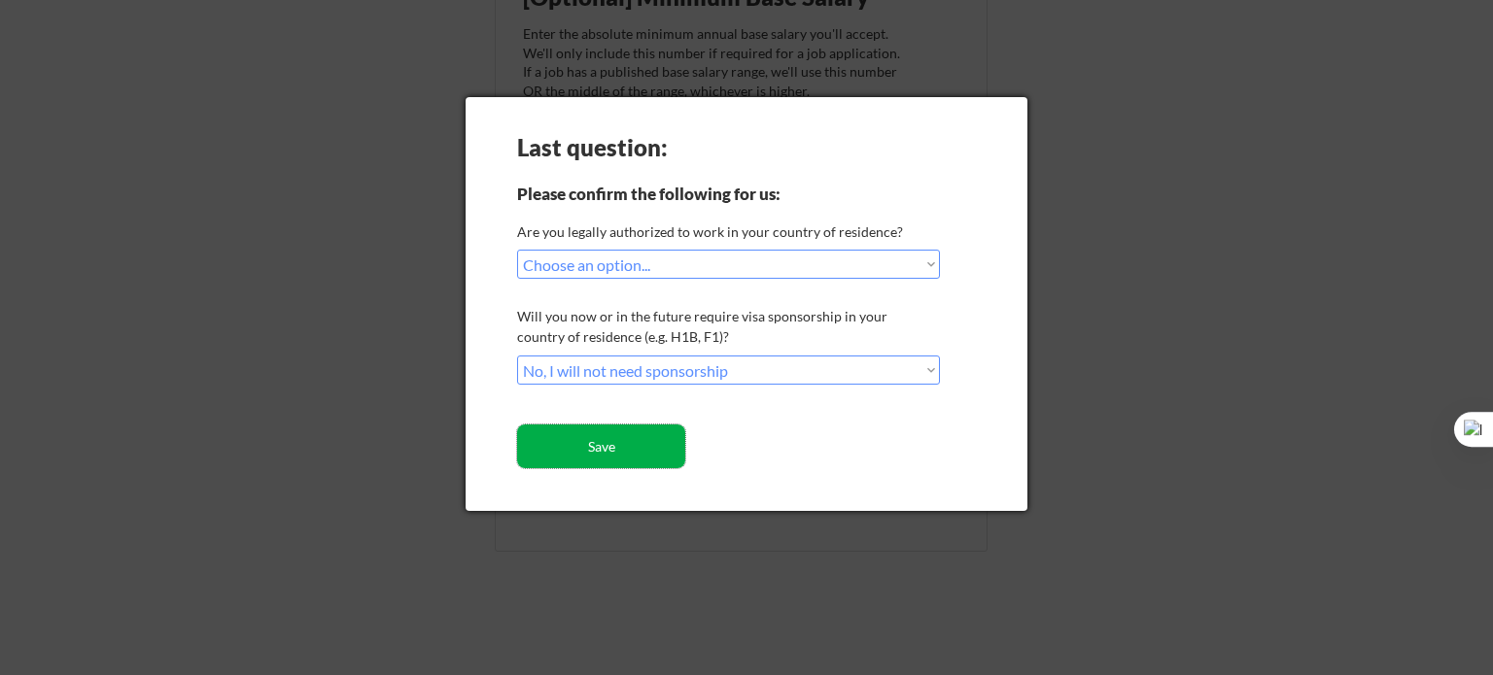
click at [641, 440] on button "Save" at bounding box center [601, 447] width 168 height 44
